Goal: Information Seeking & Learning: Compare options

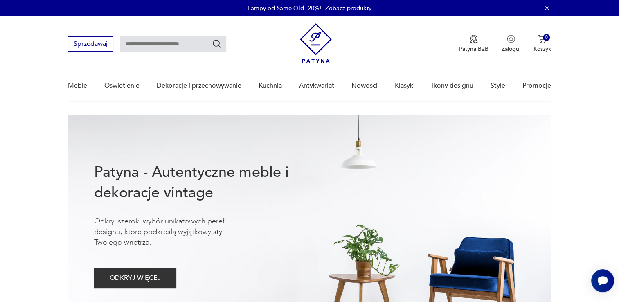
click at [187, 45] on input "text" at bounding box center [173, 44] width 106 height 16
type input "**********"
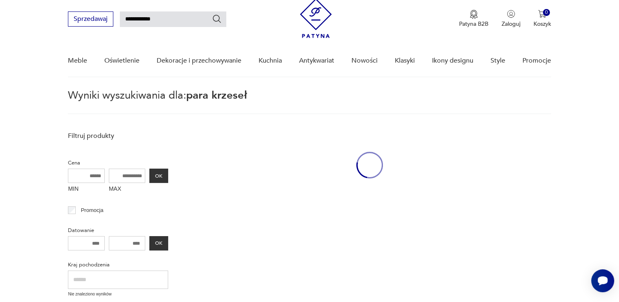
scroll to position [29, 0]
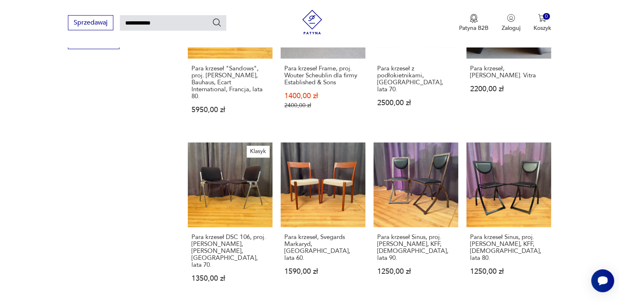
scroll to position [561, 0]
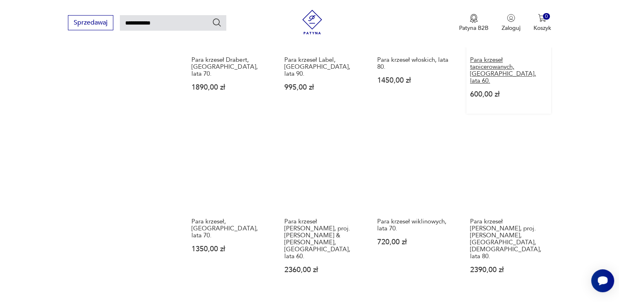
scroll to position [602, 0]
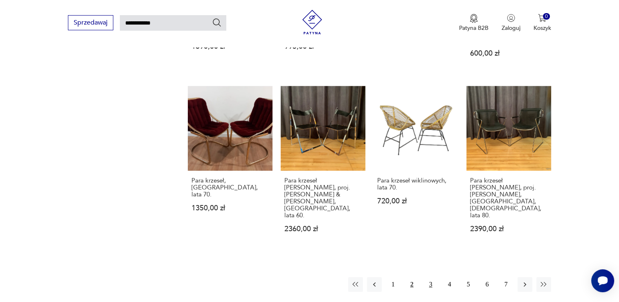
click at [432, 277] on button "3" at bounding box center [431, 284] width 15 height 15
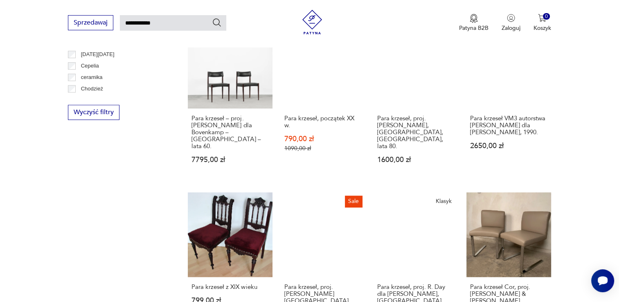
scroll to position [561, 0]
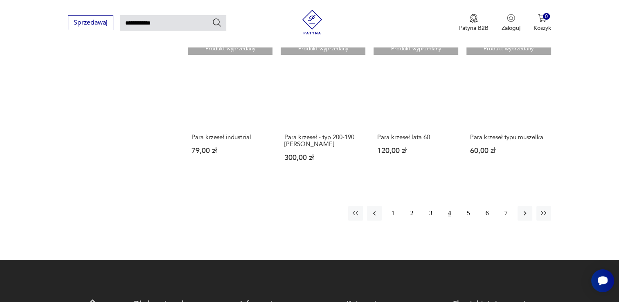
scroll to position [643, 0]
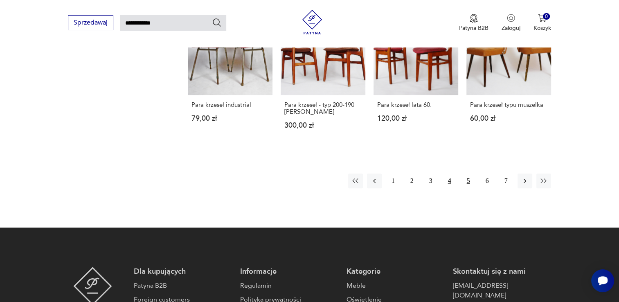
click at [472, 174] on button "5" at bounding box center [468, 181] width 15 height 15
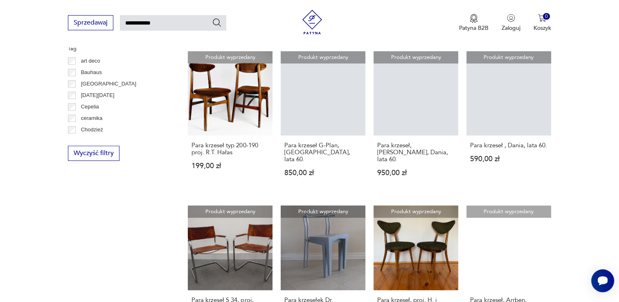
scroll to position [643, 0]
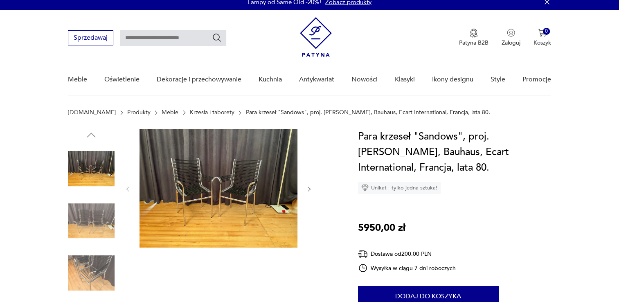
scroll to position [82, 0]
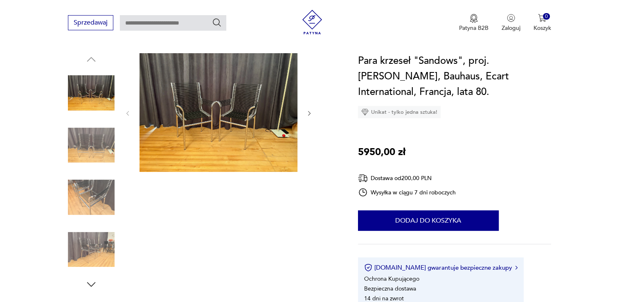
click at [306, 112] on icon "button" at bounding box center [309, 113] width 7 height 7
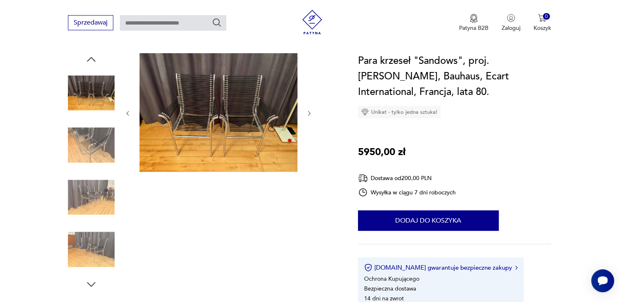
scroll to position [0, 0]
click at [309, 111] on icon "button" at bounding box center [309, 113] width 7 height 7
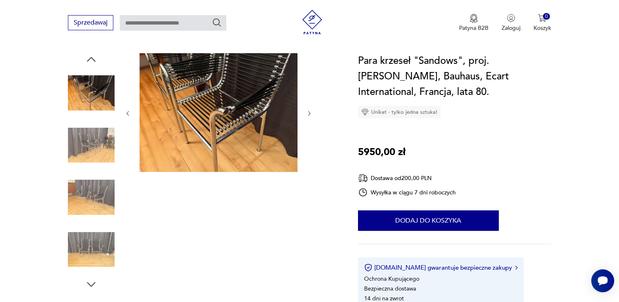
click at [309, 111] on icon "button" at bounding box center [309, 113] width 7 height 7
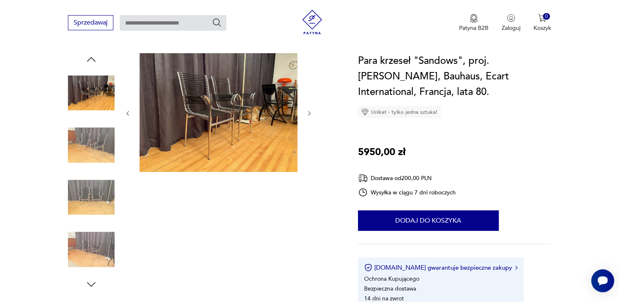
click at [309, 111] on icon "button" at bounding box center [309, 113] width 7 height 7
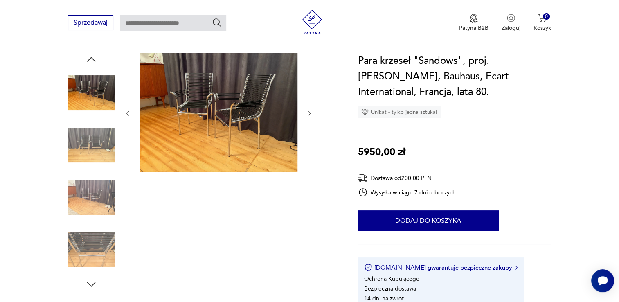
click at [309, 111] on icon "button" at bounding box center [309, 113] width 7 height 7
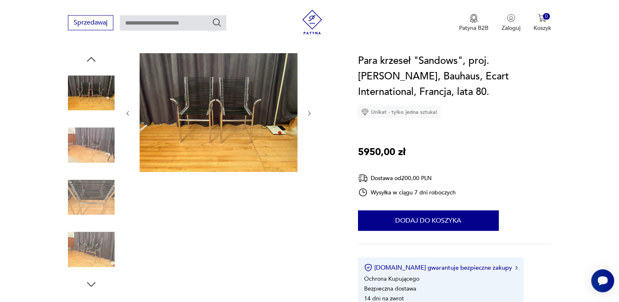
click at [309, 111] on icon "button" at bounding box center [309, 113] width 7 height 7
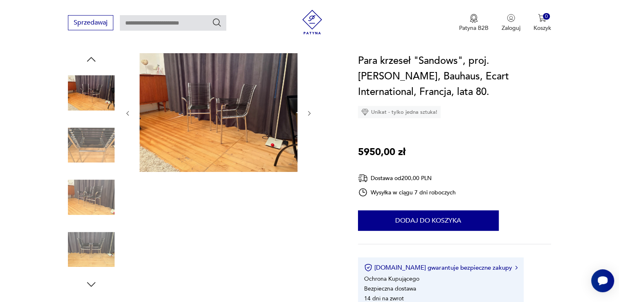
click at [309, 111] on icon "button" at bounding box center [309, 113] width 7 height 7
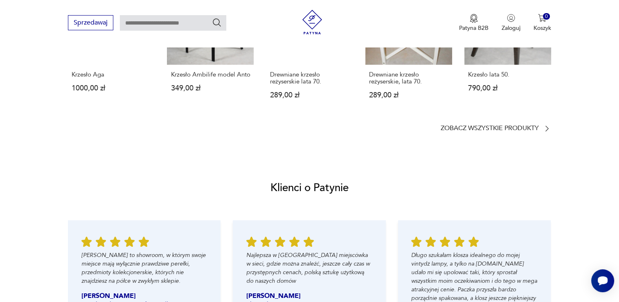
scroll to position [696, 0]
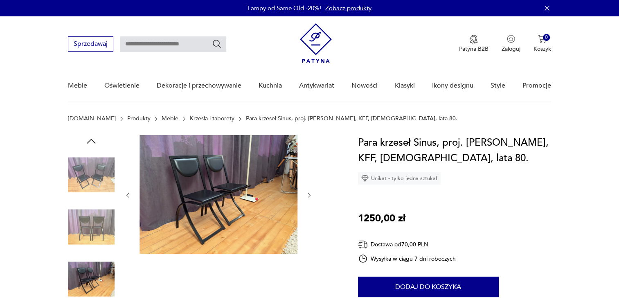
click at [307, 198] on icon "button" at bounding box center [309, 195] width 7 height 7
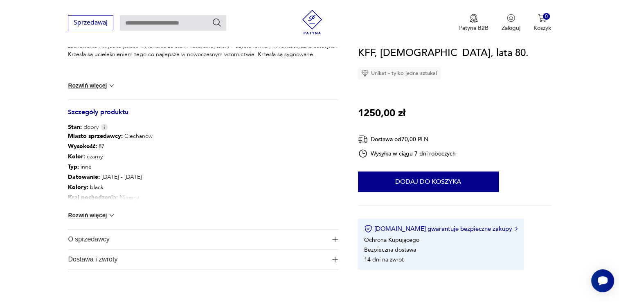
scroll to position [164, 0]
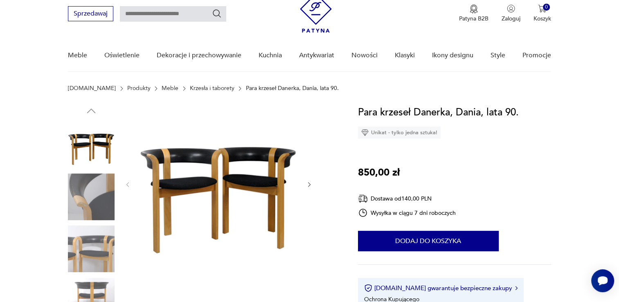
scroll to position [41, 0]
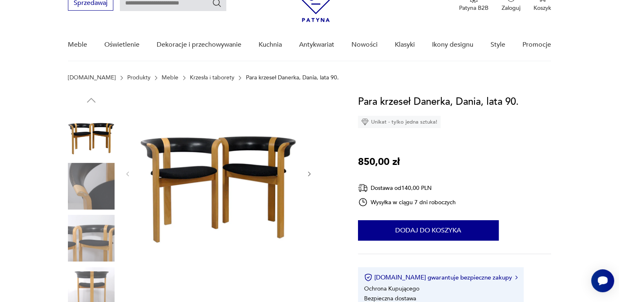
click at [309, 174] on icon "button" at bounding box center [309, 174] width 7 height 7
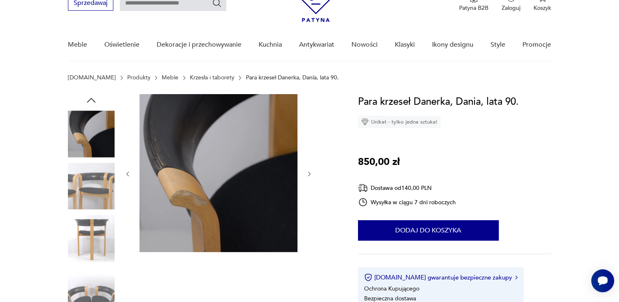
click at [309, 174] on icon "button" at bounding box center [309, 174] width 7 height 7
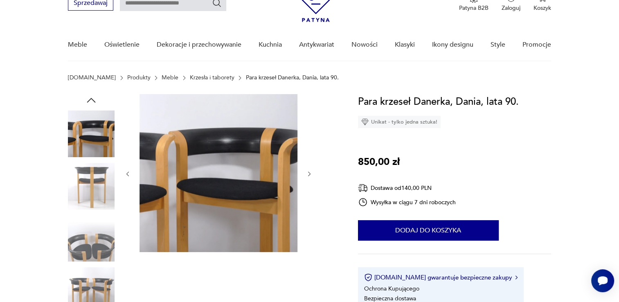
click at [309, 174] on icon "button" at bounding box center [309, 174] width 7 height 7
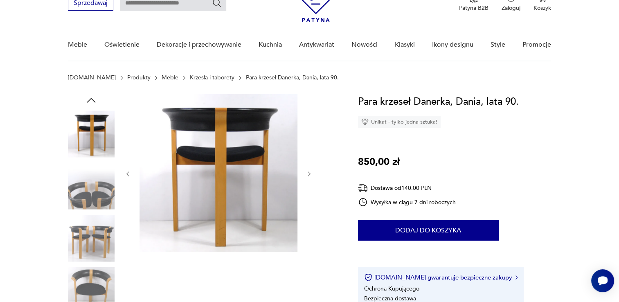
click at [309, 174] on icon "button" at bounding box center [309, 174] width 7 height 7
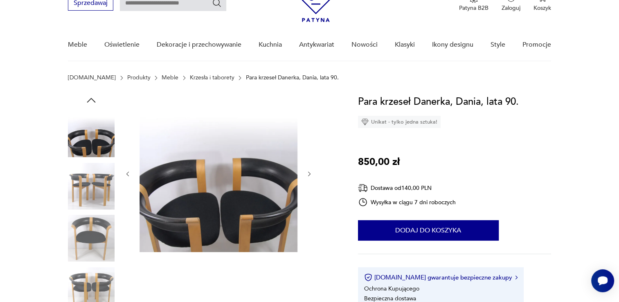
click at [309, 174] on icon "button" at bounding box center [309, 174] width 7 height 7
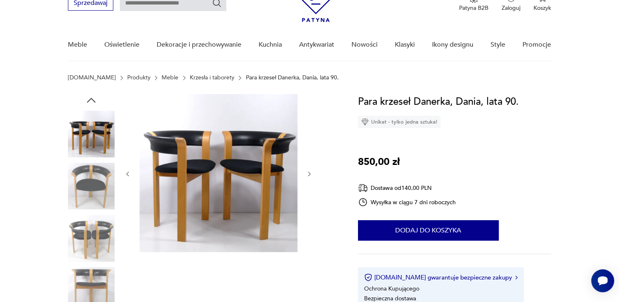
click at [309, 174] on icon "button" at bounding box center [309, 174] width 7 height 7
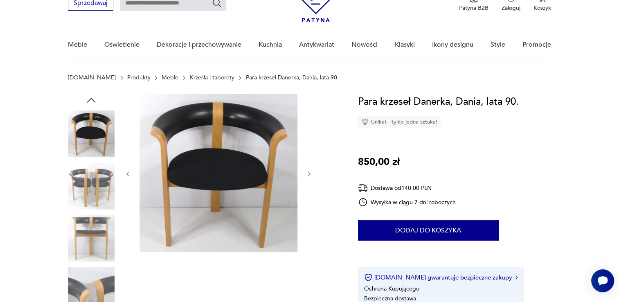
click at [309, 174] on icon "button" at bounding box center [309, 174] width 7 height 7
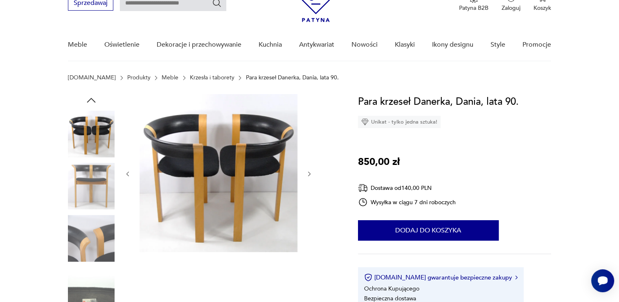
click at [309, 174] on icon "button" at bounding box center [309, 174] width 7 height 7
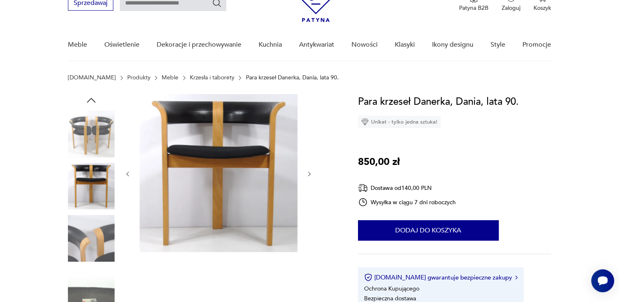
click at [309, 174] on icon "button" at bounding box center [309, 174] width 7 height 7
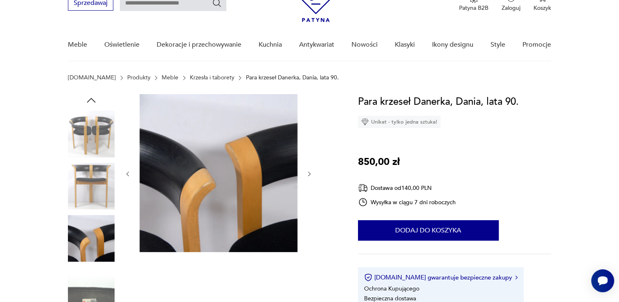
click at [309, 174] on icon "button" at bounding box center [309, 174] width 7 height 7
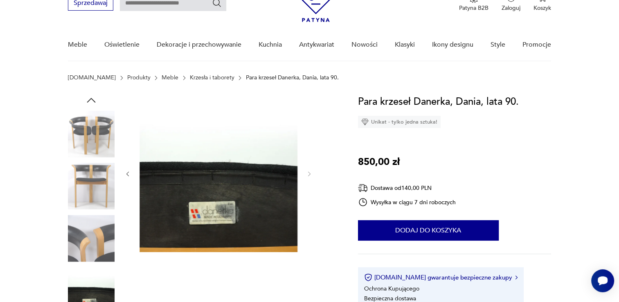
click at [128, 174] on icon "button" at bounding box center [128, 173] width 2 height 5
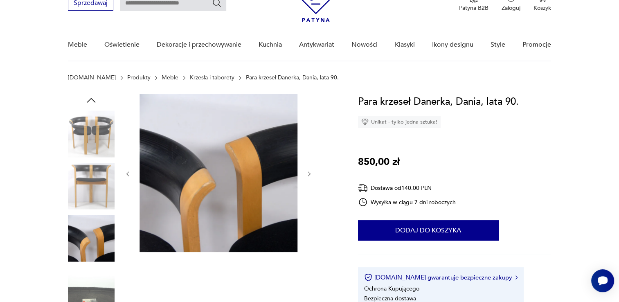
click at [128, 174] on icon "button" at bounding box center [128, 173] width 2 height 5
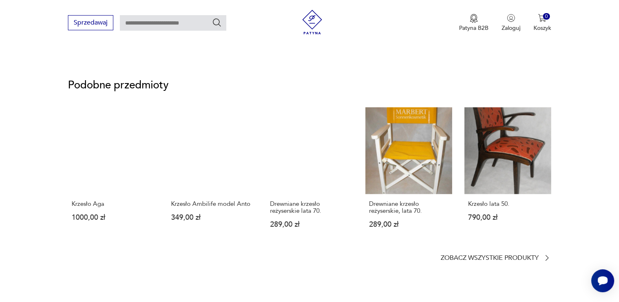
scroll to position [573, 0]
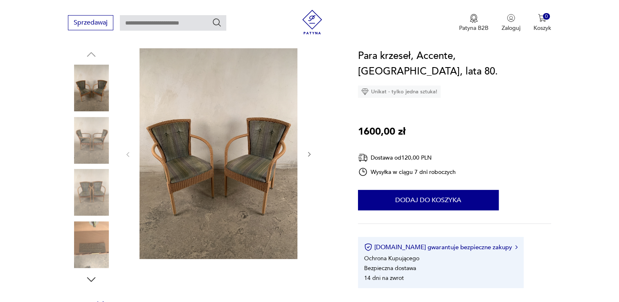
scroll to position [123, 0]
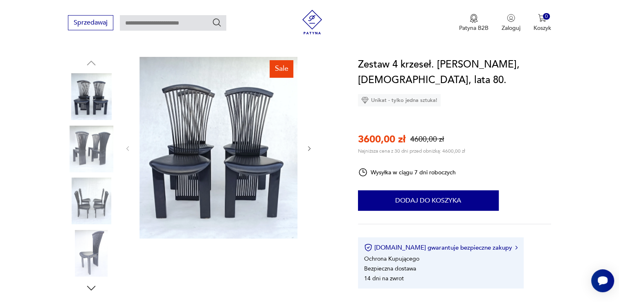
scroll to position [82, 0]
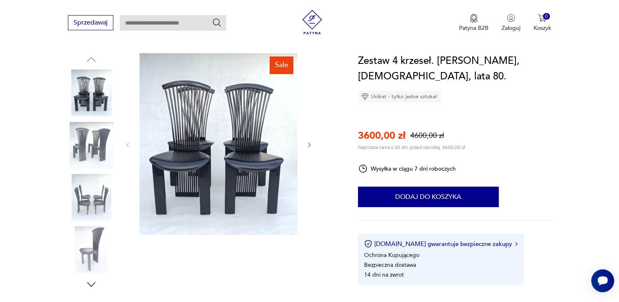
click at [311, 142] on icon "button" at bounding box center [309, 145] width 7 height 7
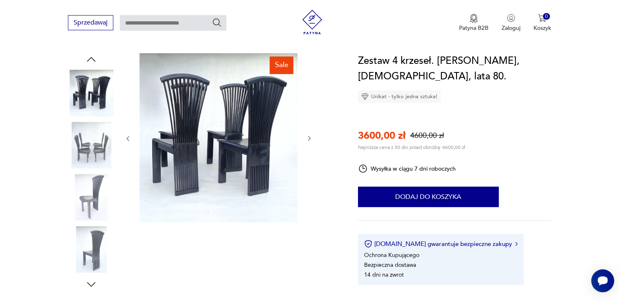
click at [311, 142] on div at bounding box center [218, 138] width 188 height 171
click at [307, 140] on icon "button" at bounding box center [309, 138] width 7 height 7
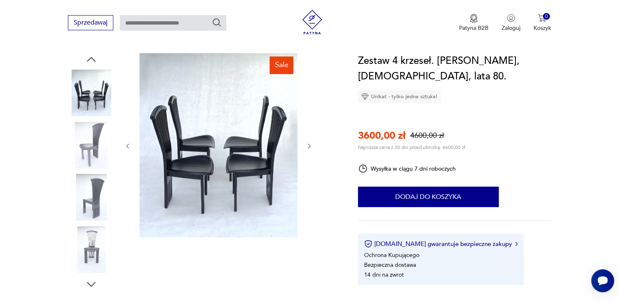
click at [307, 140] on div at bounding box center [218, 146] width 188 height 186
click at [308, 138] on div at bounding box center [218, 146] width 188 height 186
click at [308, 143] on icon "button" at bounding box center [309, 146] width 7 height 7
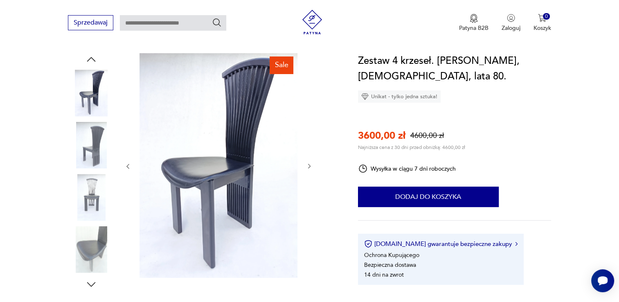
click at [309, 168] on icon "button" at bounding box center [309, 166] width 7 height 7
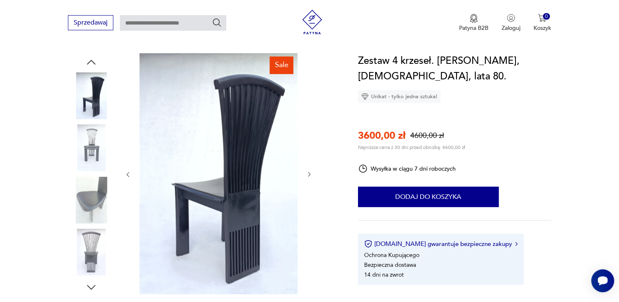
click at [309, 168] on div at bounding box center [218, 174] width 188 height 243
click at [307, 166] on div at bounding box center [218, 174] width 188 height 243
click at [307, 172] on icon "button" at bounding box center [309, 174] width 7 height 7
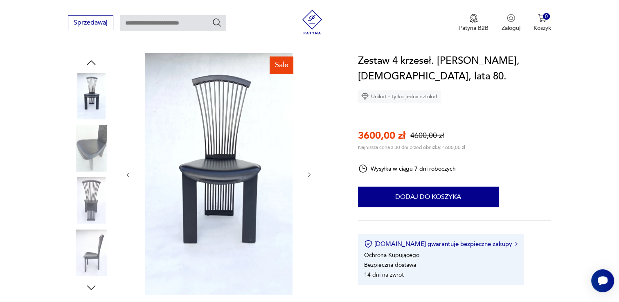
click at [307, 172] on icon "button" at bounding box center [309, 174] width 7 height 7
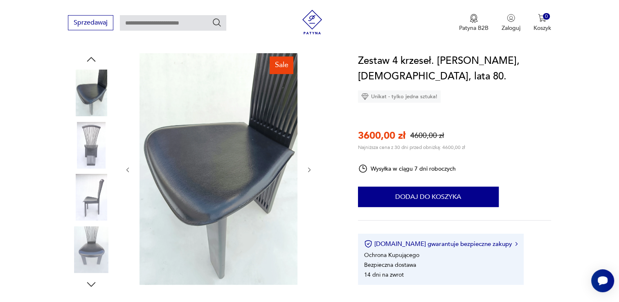
click at [306, 174] on div at bounding box center [218, 169] width 188 height 233
click at [306, 176] on div at bounding box center [218, 169] width 188 height 233
click at [308, 170] on icon "button" at bounding box center [309, 170] width 7 height 7
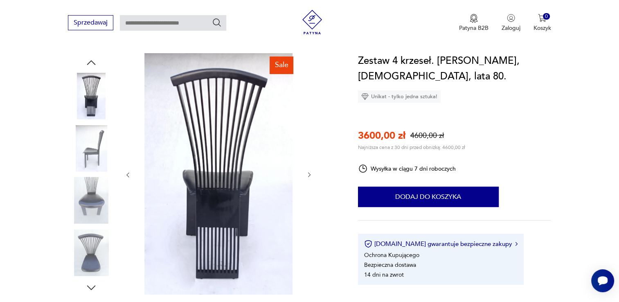
click at [308, 170] on div at bounding box center [218, 175] width 188 height 244
click at [309, 173] on icon "button" at bounding box center [309, 174] width 7 height 7
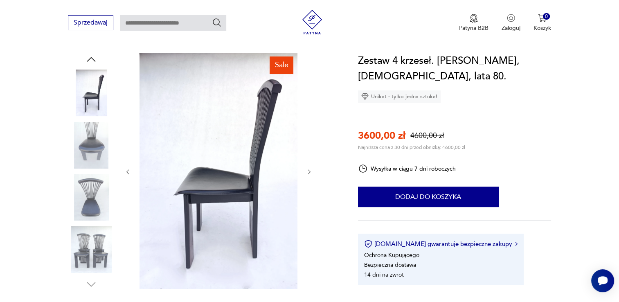
click at [309, 173] on icon "button" at bounding box center [309, 171] width 2 height 5
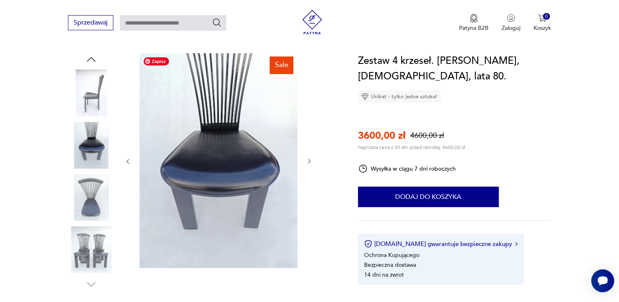
click at [228, 186] on img at bounding box center [219, 160] width 158 height 215
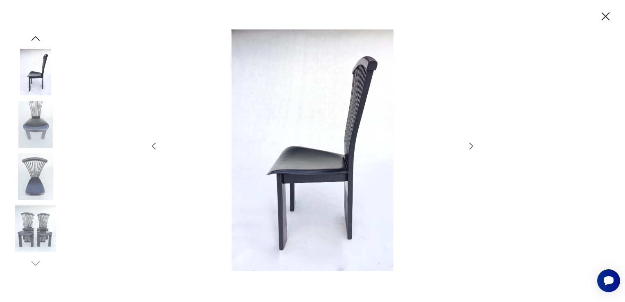
click at [472, 149] on icon "button" at bounding box center [472, 146] width 10 height 10
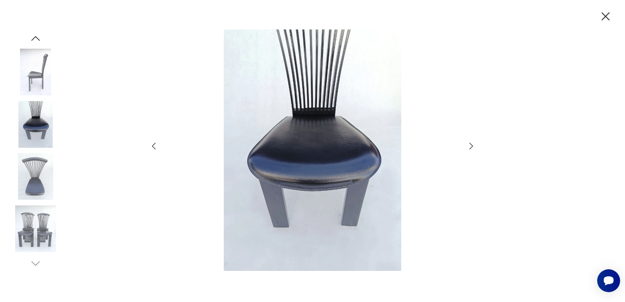
click at [472, 149] on icon "button" at bounding box center [472, 146] width 10 height 10
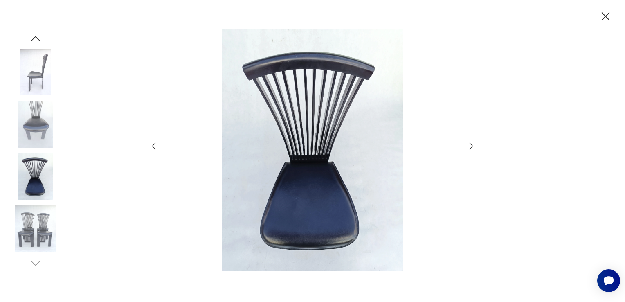
click at [607, 16] on icon "button" at bounding box center [606, 16] width 14 height 14
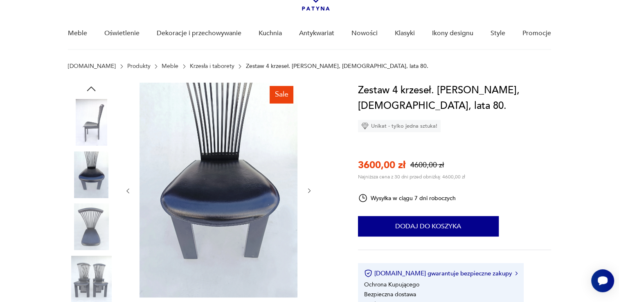
scroll to position [41, 0]
